Goal: Task Accomplishment & Management: Complete application form

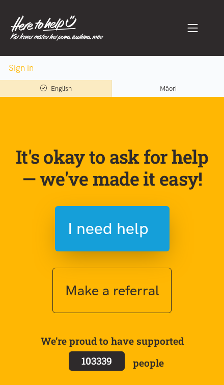
click at [144, 223] on span "I need help" at bounding box center [108, 229] width 81 height 26
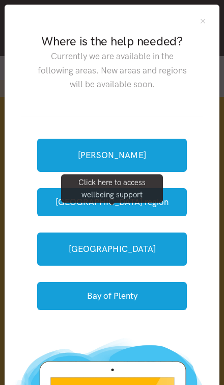
click at [163, 249] on link "[GEOGRAPHIC_DATA]" at bounding box center [112, 248] width 150 height 33
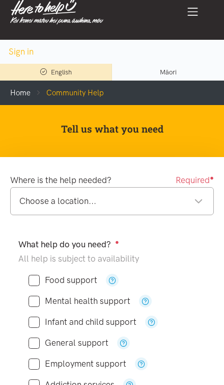
scroll to position [24, 0]
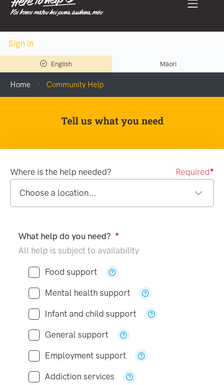
click at [191, 193] on div "Choose a location..." at bounding box center [111, 193] width 184 height 14
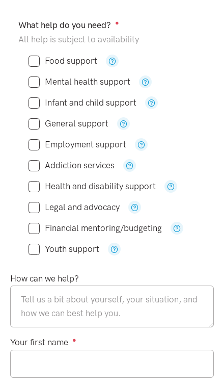
scroll to position [231, 0]
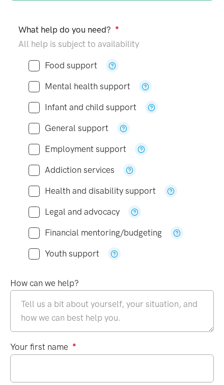
click at [37, 67] on input "Food support" at bounding box center [63, 65] width 69 height 9
checkbox input "true"
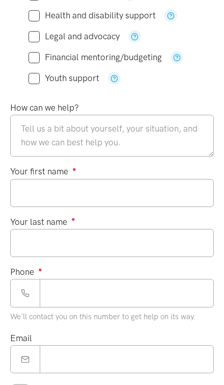
scroll to position [407, 0]
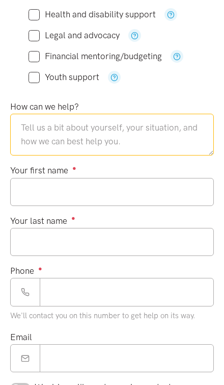
click at [31, 138] on textarea at bounding box center [112, 135] width 204 height 42
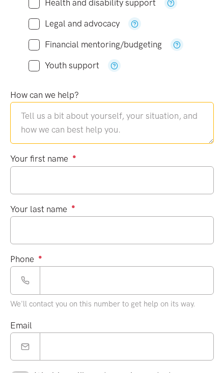
type textarea "L"
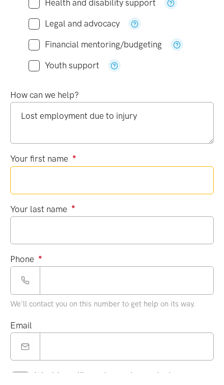
click at [20, 182] on input "Your first name ●" at bounding box center [112, 192] width 204 height 28
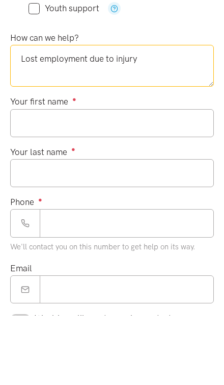
click at [147, 114] on textarea "Lost employment due to injury" at bounding box center [112, 135] width 204 height 42
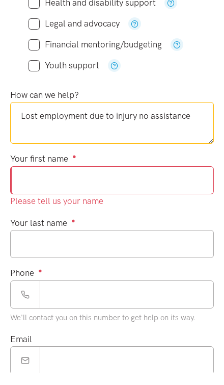
type textarea "Lost employment due to injury no assistance"
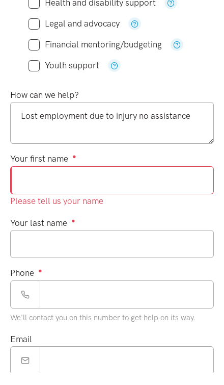
click at [24, 178] on input "Your first name ●" at bounding box center [112, 192] width 204 height 28
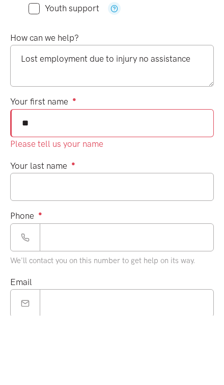
type input "**"
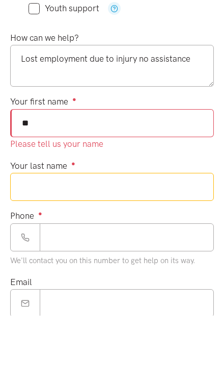
click at [24, 242] on input "Your last name ●" at bounding box center [112, 256] width 204 height 28
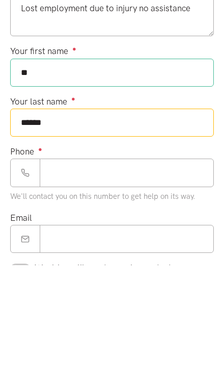
type input "******"
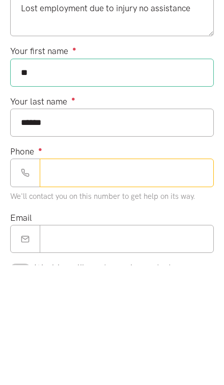
click at [77, 278] on input "Phone ●" at bounding box center [127, 292] width 174 height 28
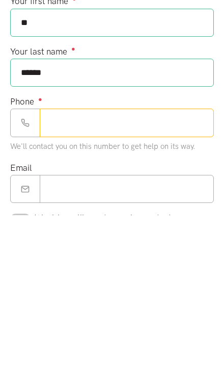
type input "*********"
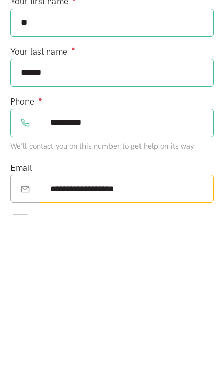
type input "**********"
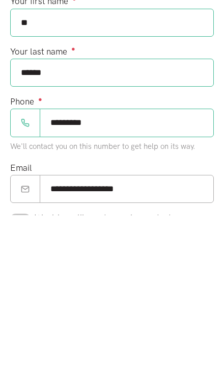
click at [19, 383] on input "checkbox" at bounding box center [20, 388] width 20 height 11
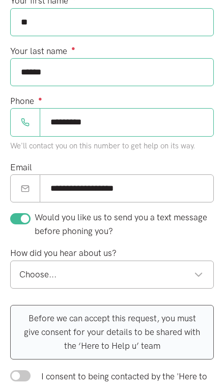
click at [24, 219] on input "checkbox" at bounding box center [20, 218] width 20 height 11
click at [21, 218] on input "checkbox" at bounding box center [20, 218] width 20 height 11
checkbox input "true"
click at [100, 124] on input "*********" at bounding box center [127, 122] width 174 height 28
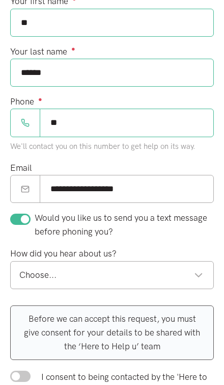
type input "*"
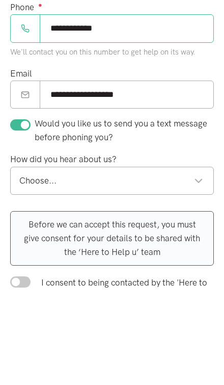
click at [192, 268] on div "Choose..." at bounding box center [111, 275] width 184 height 14
type input "**********"
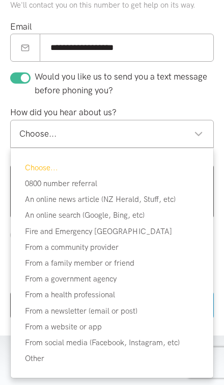
scroll to position [718, 0]
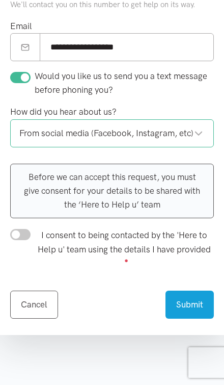
click at [20, 233] on input "I consent to being contacted by the 'Here to Help u' team using the details I h…" at bounding box center [20, 234] width 20 height 11
checkbox input "true"
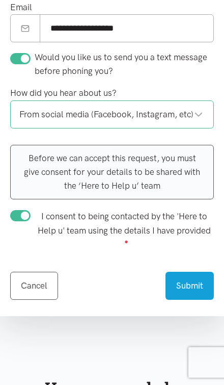
scroll to position [736, 0]
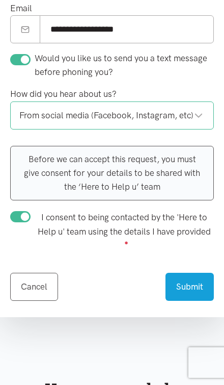
click at [199, 287] on button "Submit" at bounding box center [190, 287] width 48 height 28
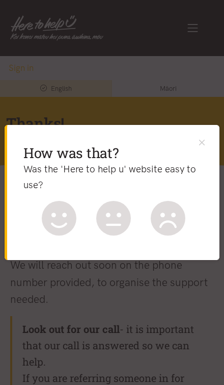
click at [68, 214] on icon at bounding box center [59, 218] width 35 height 35
